Goal: Information Seeking & Learning: Find contact information

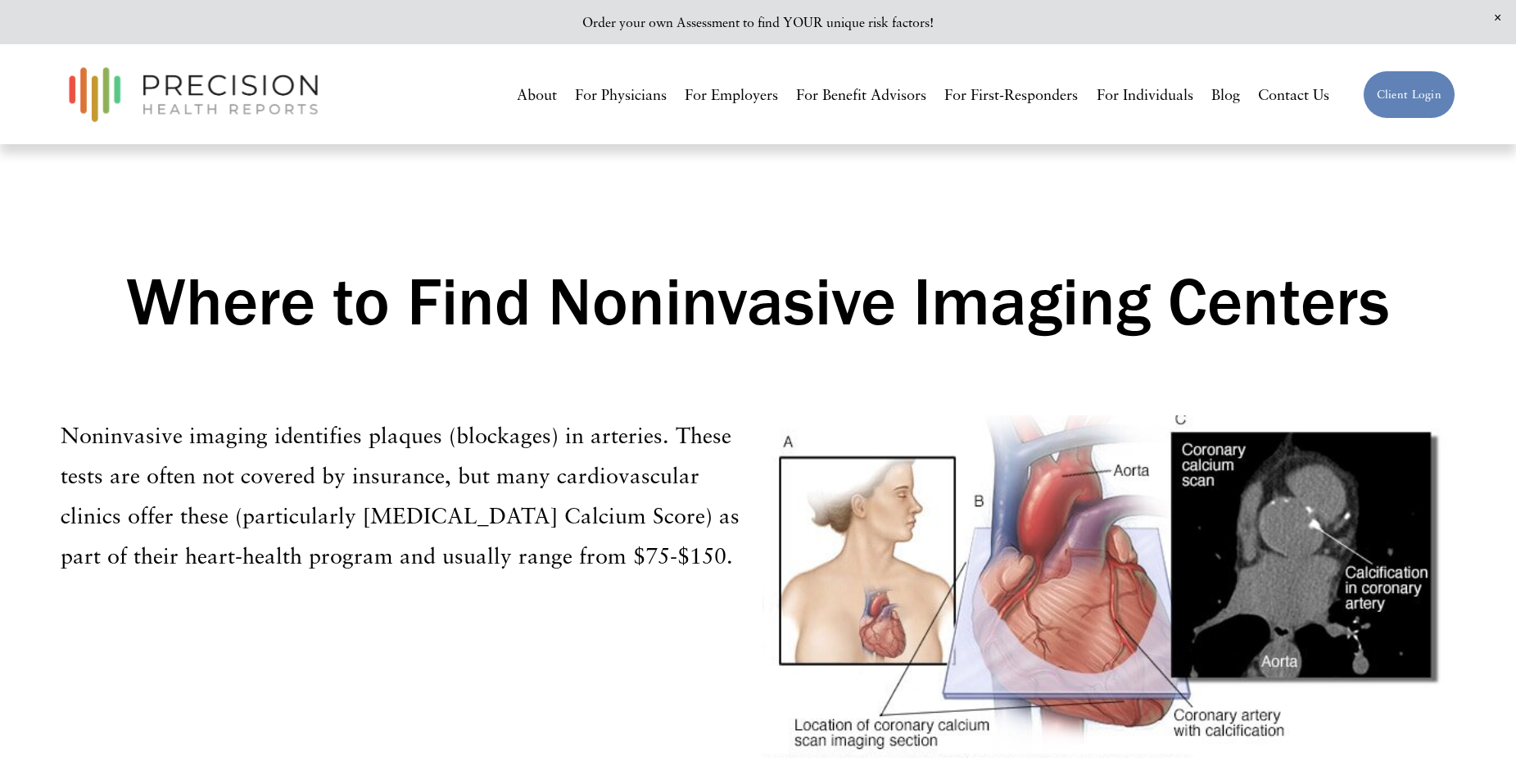
click at [1135, 97] on link "For Individuals" at bounding box center [1145, 94] width 97 height 30
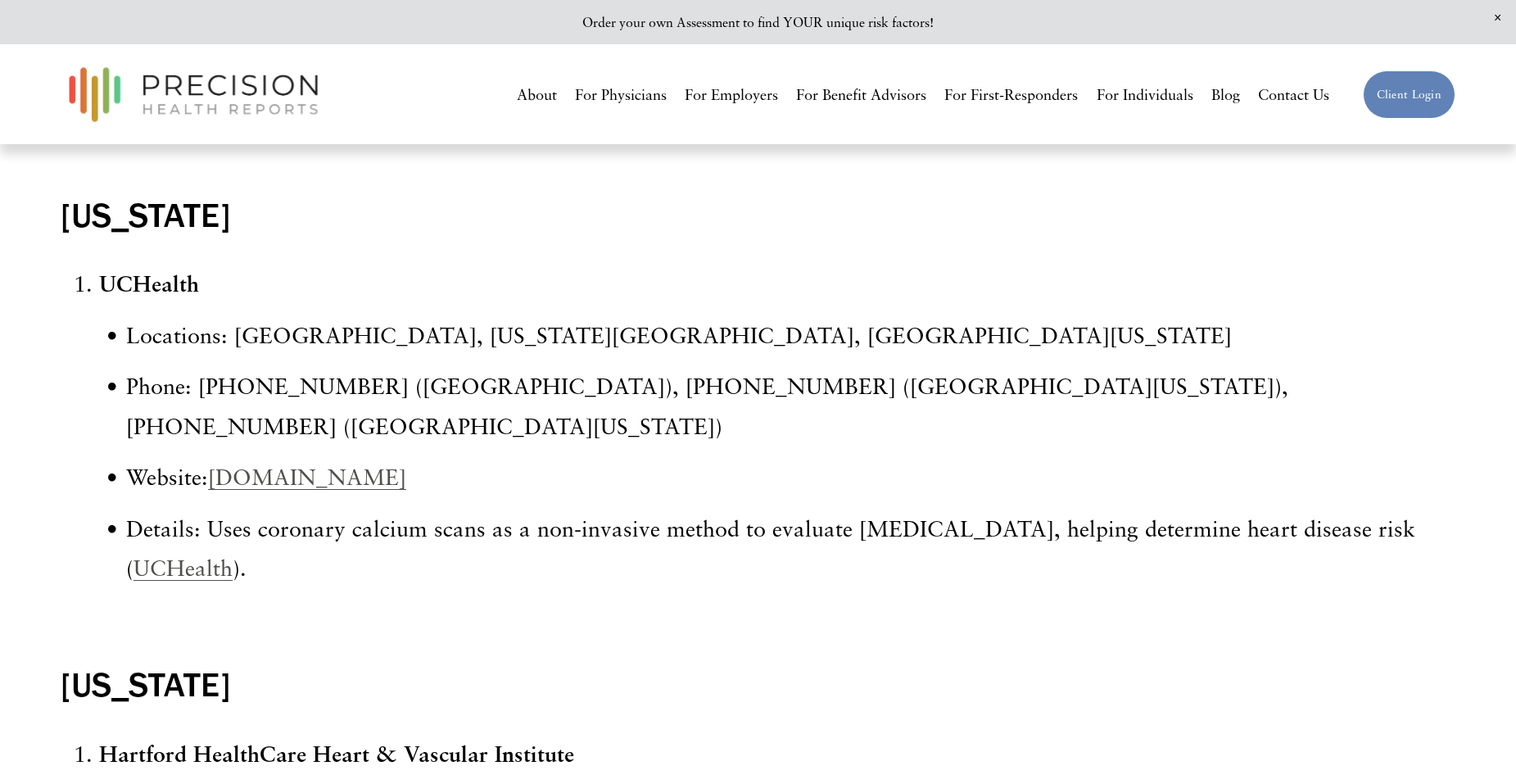
scroll to position [6714, 0]
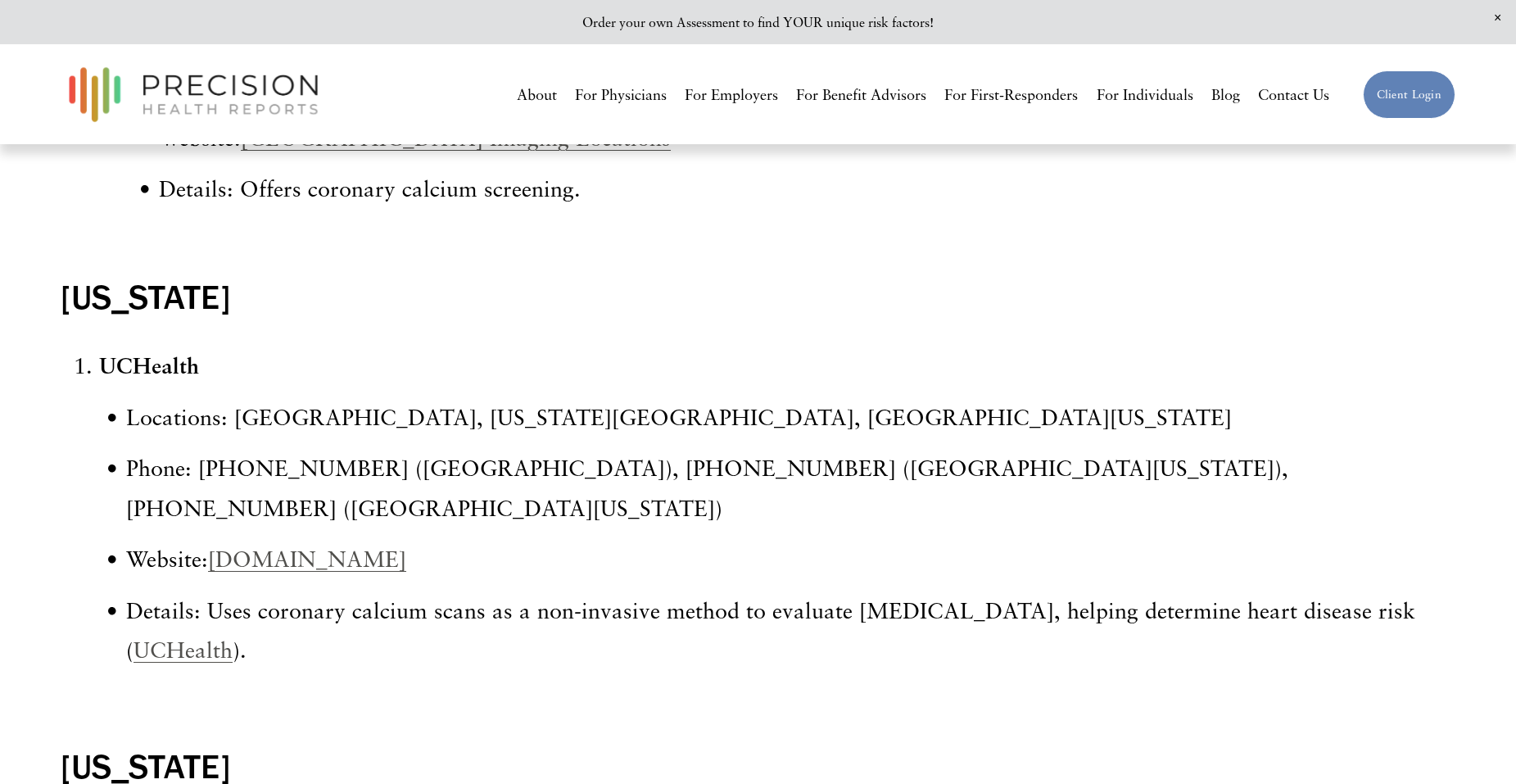
click at [280, 546] on link "[DOMAIN_NAME]" at bounding box center [307, 558] width 198 height 26
click at [172, 636] on link "UCHealth" at bounding box center [183, 649] width 99 height 26
